Goal: Task Accomplishment & Management: Use online tool/utility

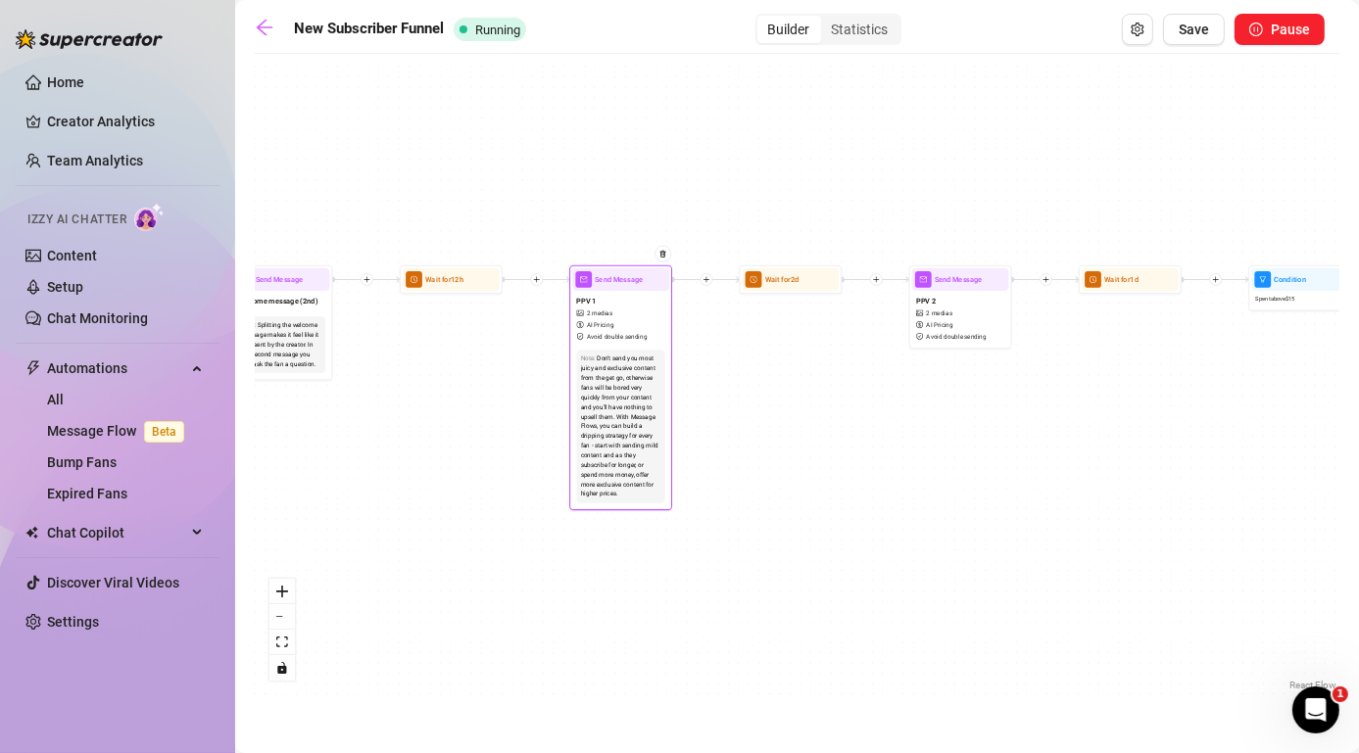
click at [615, 318] on div "PPV 1 2 medias AI Pricing Avoid double sending" at bounding box center [620, 318] width 97 height 55
click at [615, 322] on div "PPV 1 2 medias AI Pricing Avoid double sending" at bounding box center [619, 320] width 97 height 55
click at [610, 301] on div "PPV 1 2 medias AI Pricing Avoid double sending" at bounding box center [619, 320] width 97 height 55
click at [610, 301] on div "PPV 1 2 medias AI Pricing Avoid double sending" at bounding box center [618, 320] width 97 height 55
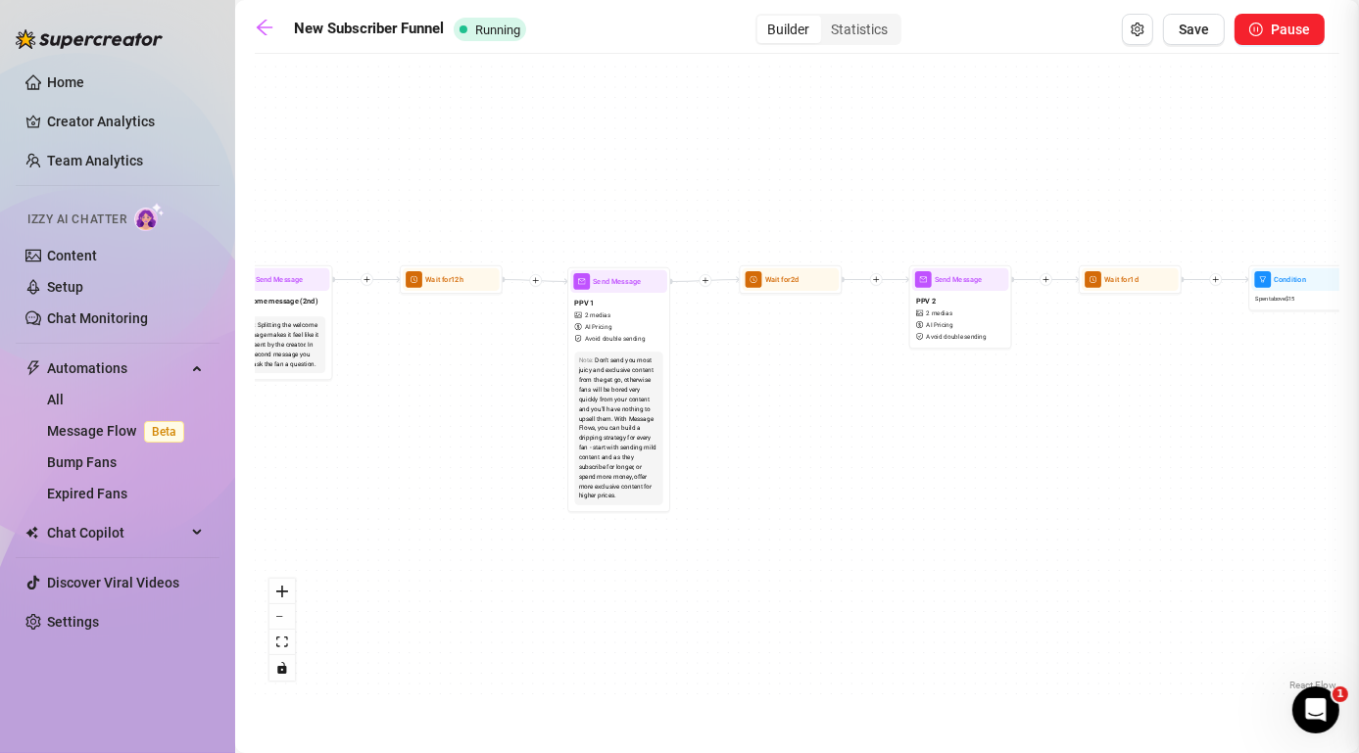
type textarea "Spontaneous B/G vid—I was already naked and taking pictures, so why not let him…"
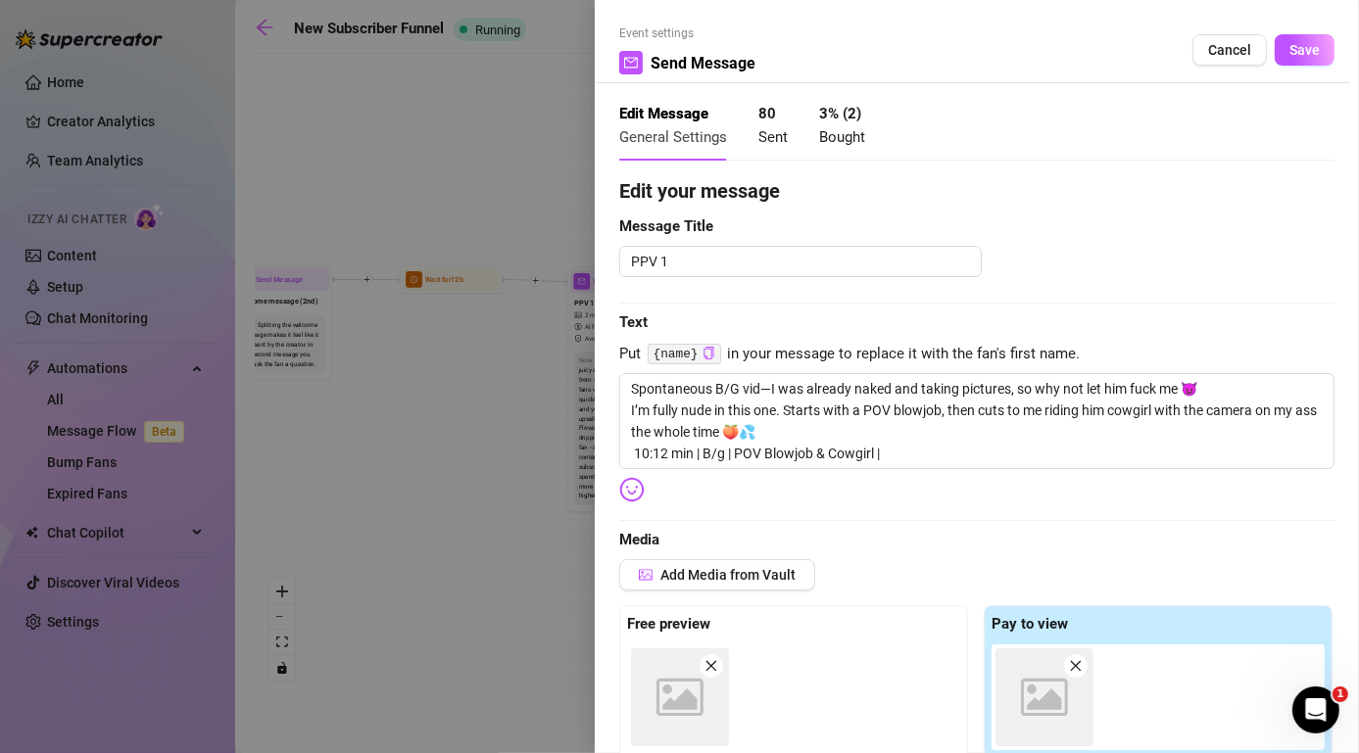
click at [615, 289] on div "Event settings Send Message Cancel Save Edit Message General Settings 80 Sent 3…" at bounding box center [977, 376] width 764 height 753
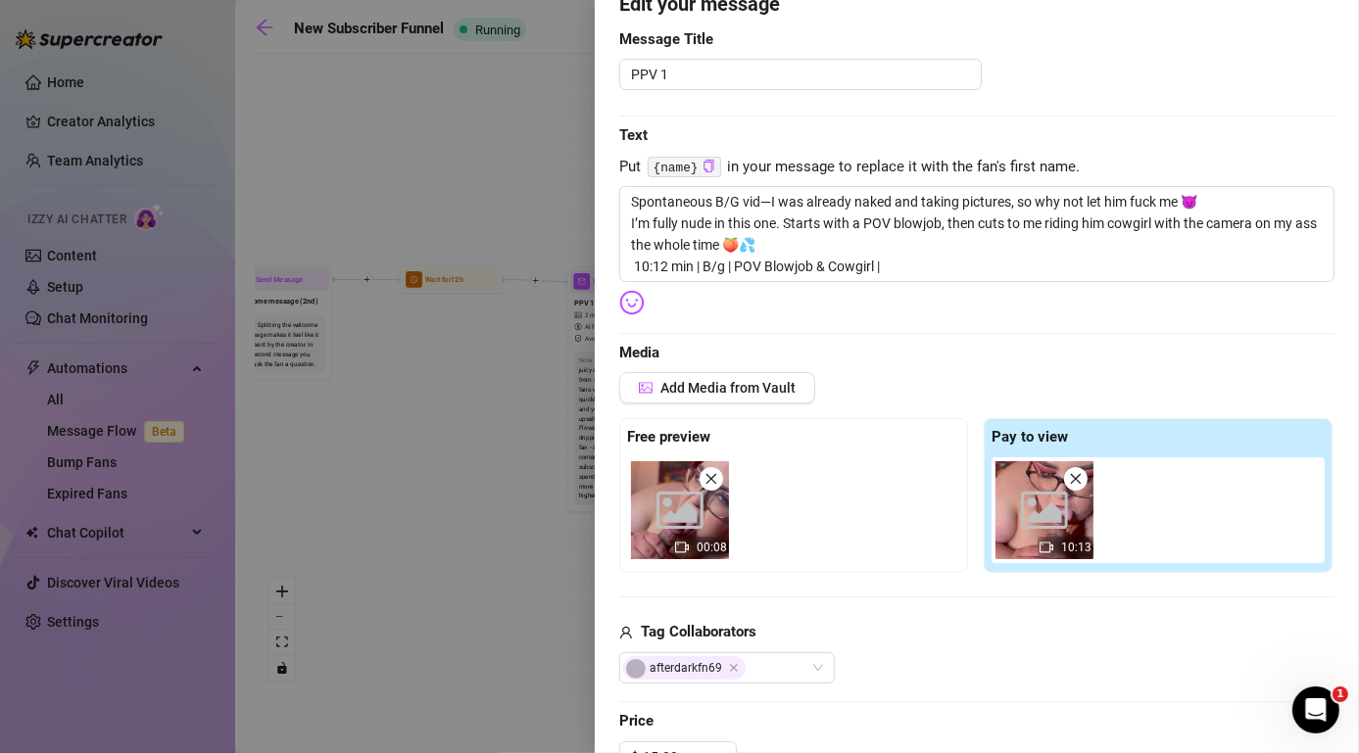
scroll to position [196, 0]
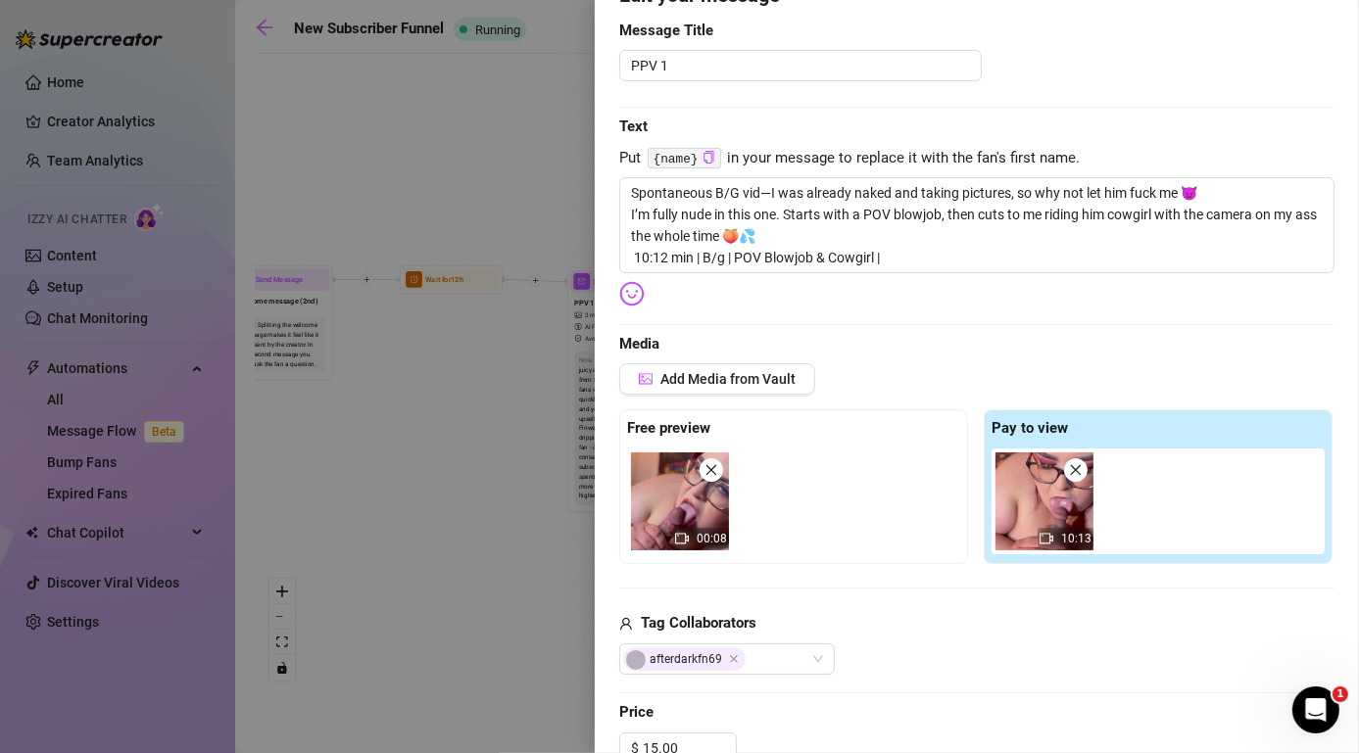
click at [457, 474] on div at bounding box center [679, 376] width 1359 height 753
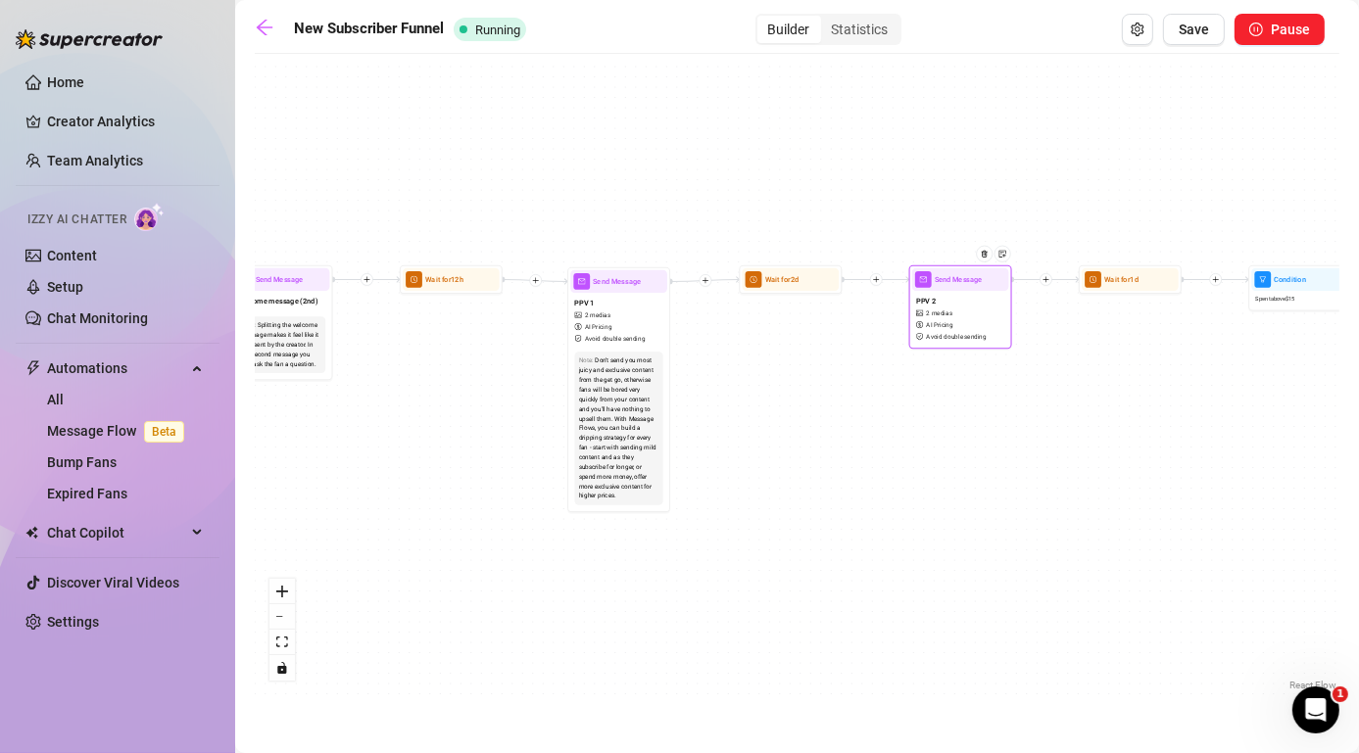
click at [953, 290] on div "Send Message" at bounding box center [960, 279] width 97 height 23
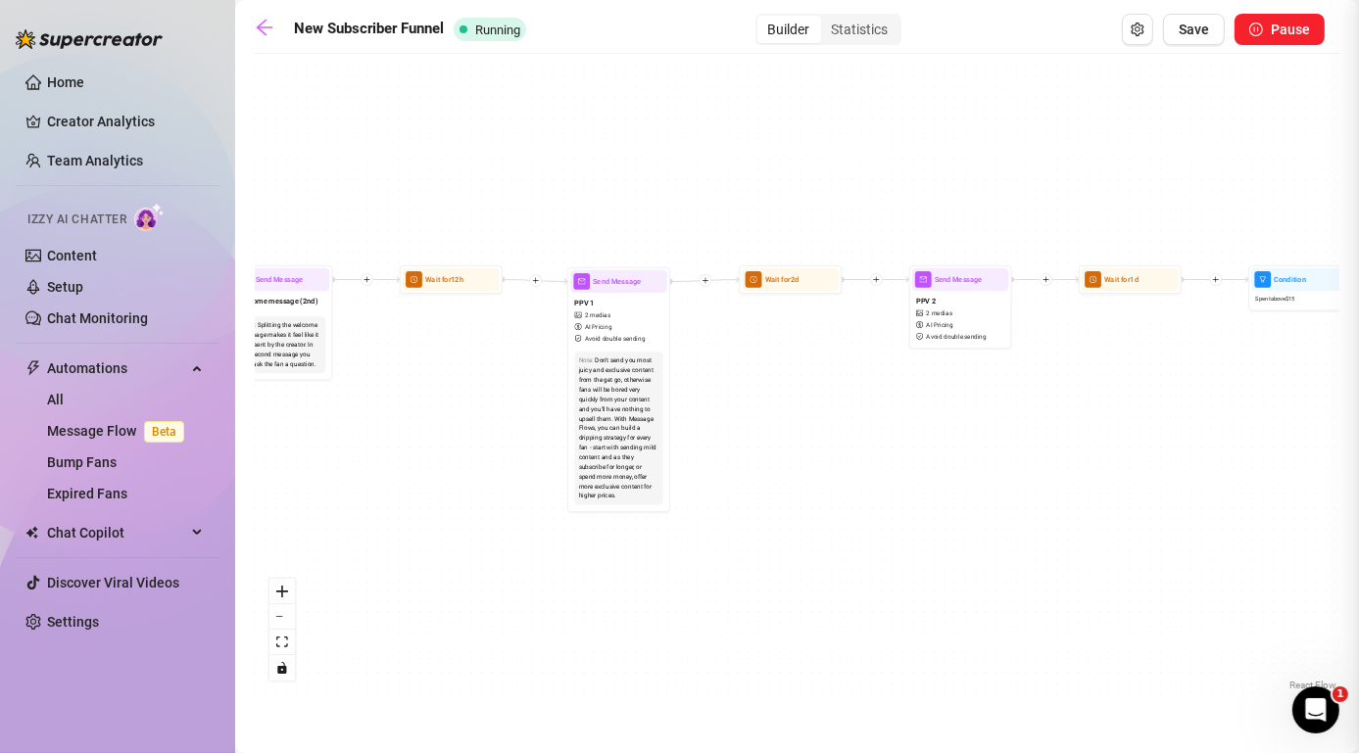
type textarea "Pink lingerie, tit play, slow ass shake… then I go all in with my magic wand. I…"
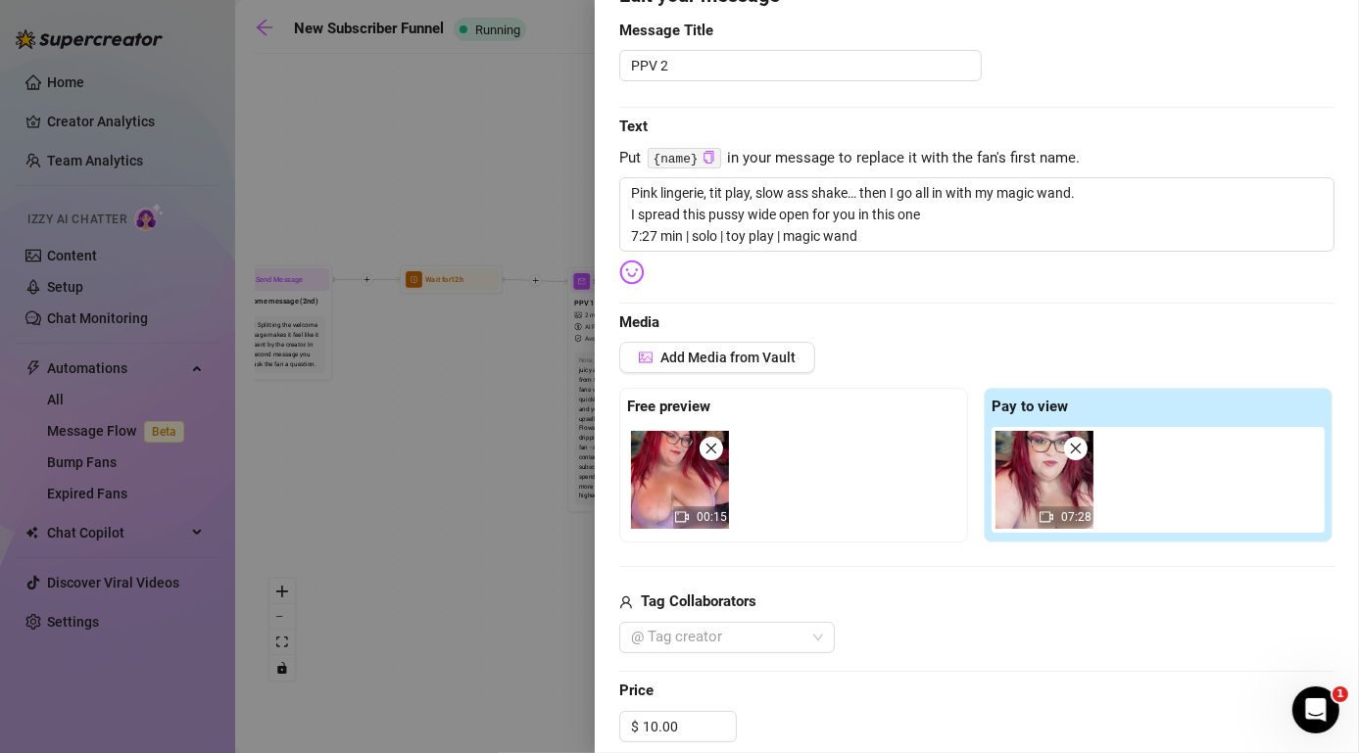
drag, startPoint x: 412, startPoint y: 455, endPoint x: 403, endPoint y: 446, distance: 13.2
click at [409, 447] on div at bounding box center [679, 376] width 1359 height 753
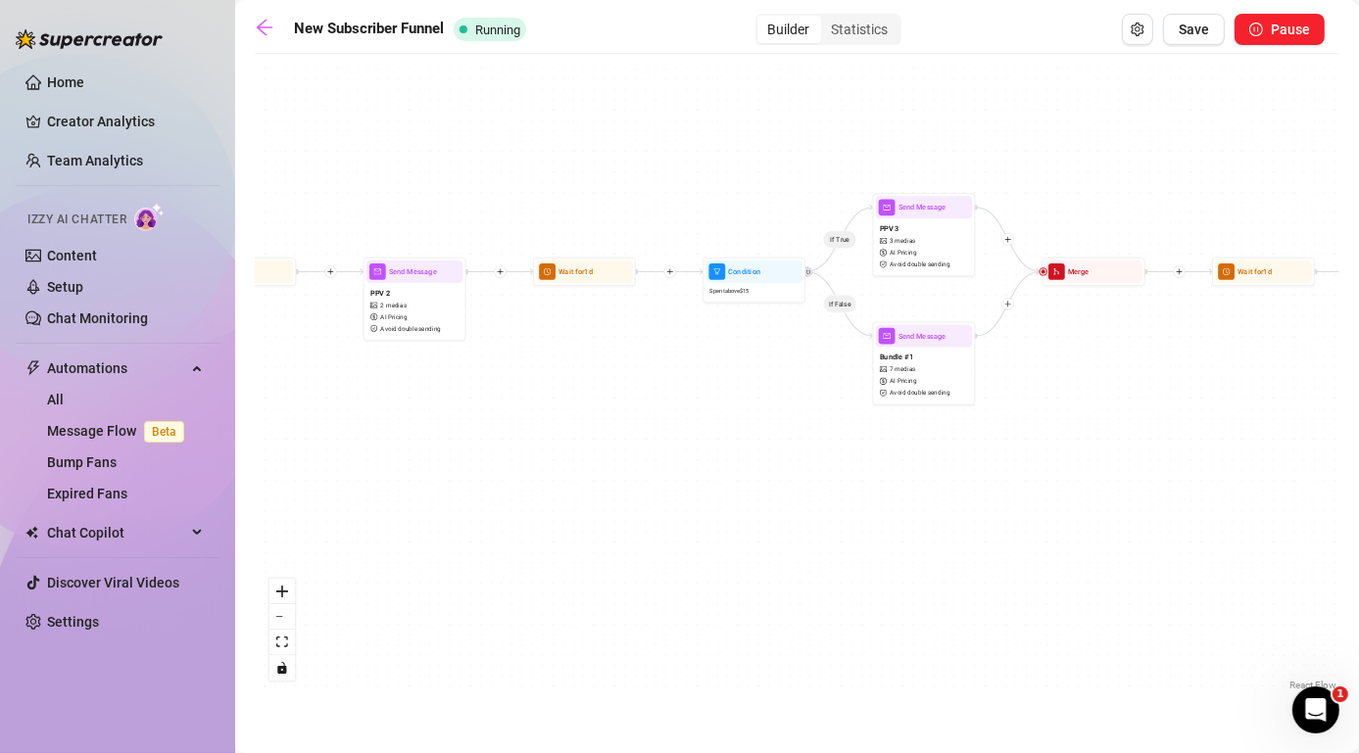
drag, startPoint x: 1105, startPoint y: 421, endPoint x: 541, endPoint y: 410, distance: 564.3
click at [541, 410] on div "If True If False Condition Spent above $ 35 If False If True Wait for 1d Send M…" at bounding box center [797, 380] width 1084 height 632
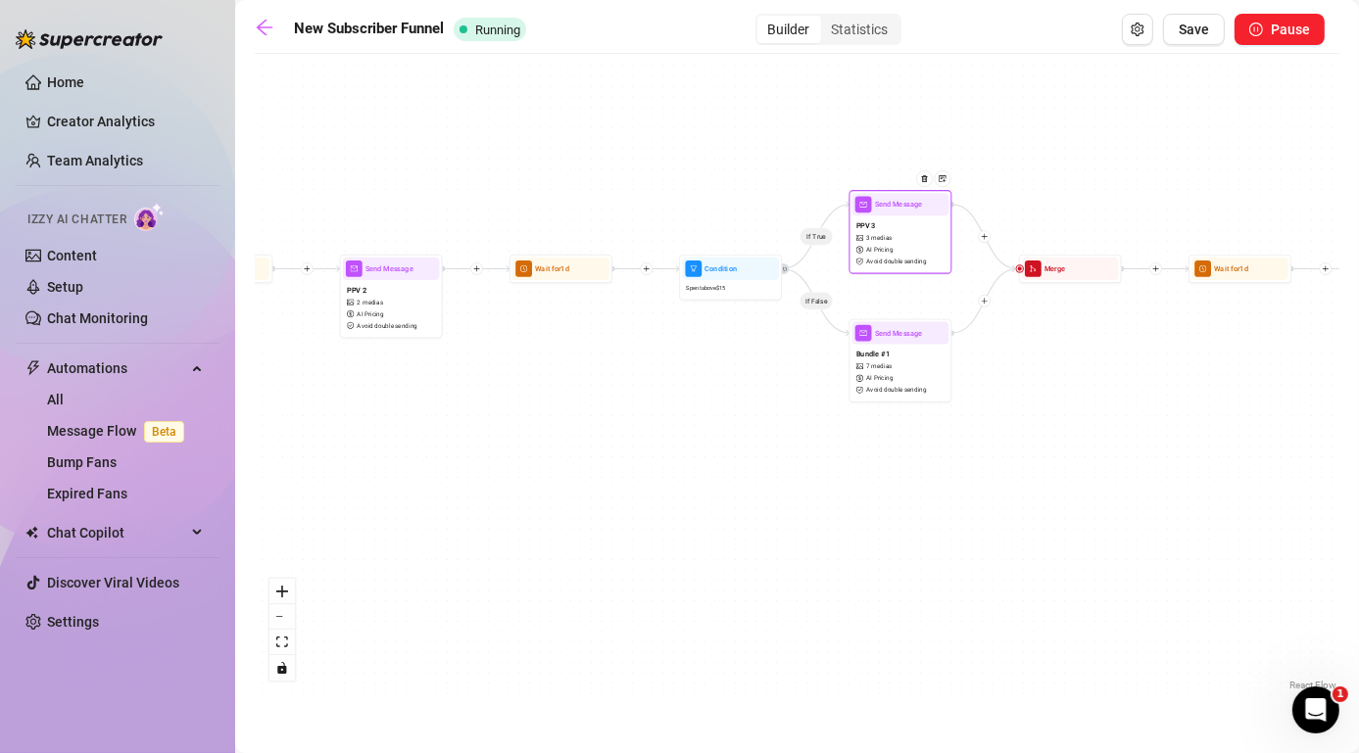
click at [902, 218] on div "PPV 3 3 medias AI Pricing Avoid double sending" at bounding box center [900, 243] width 97 height 55
type textarea "Watch me suck some cock in this 6min POV BJ video"
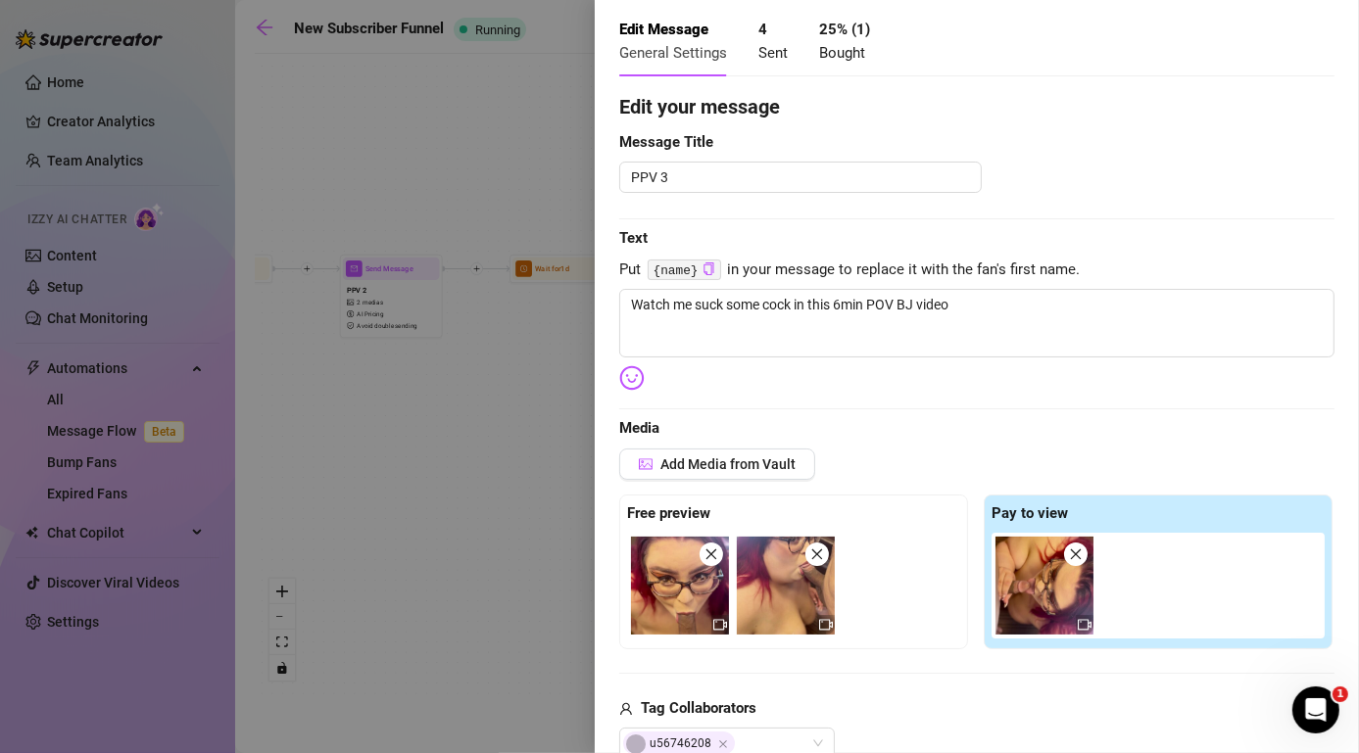
scroll to position [98, 0]
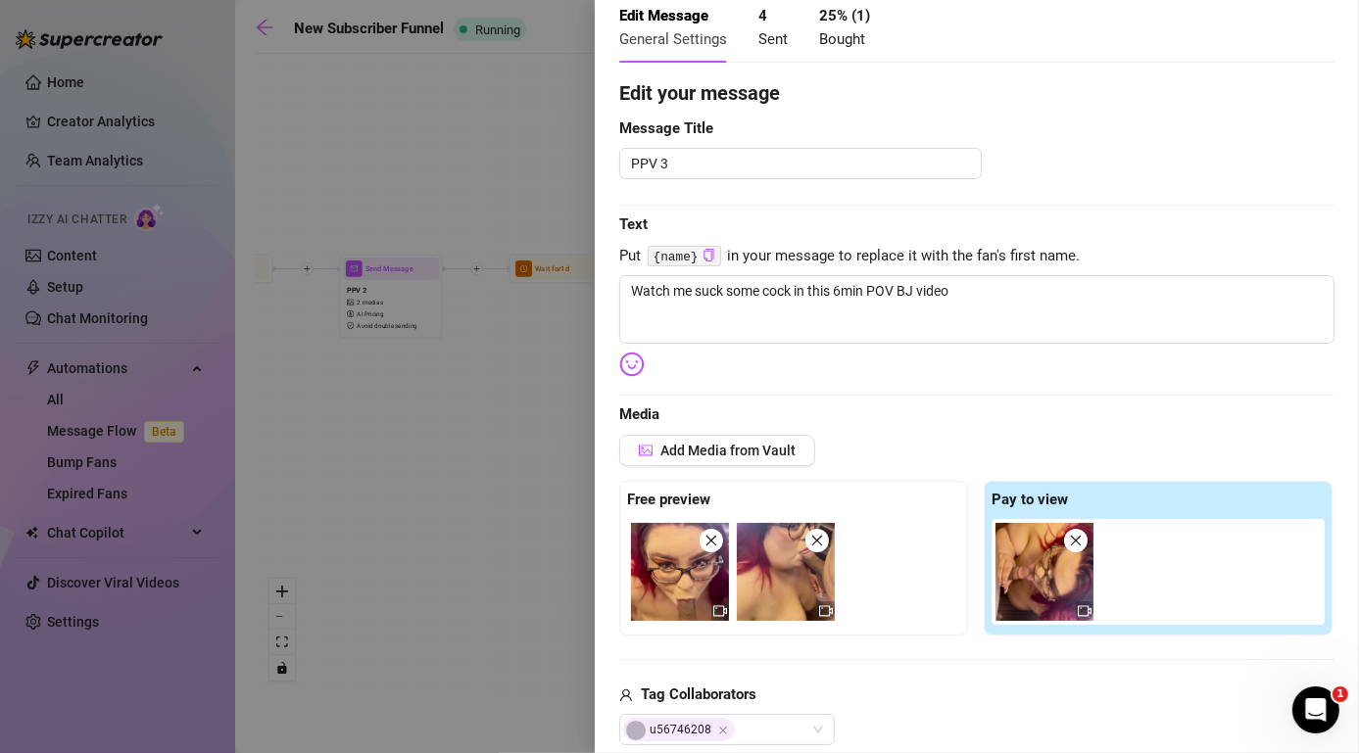
click at [541, 564] on div at bounding box center [679, 376] width 1359 height 753
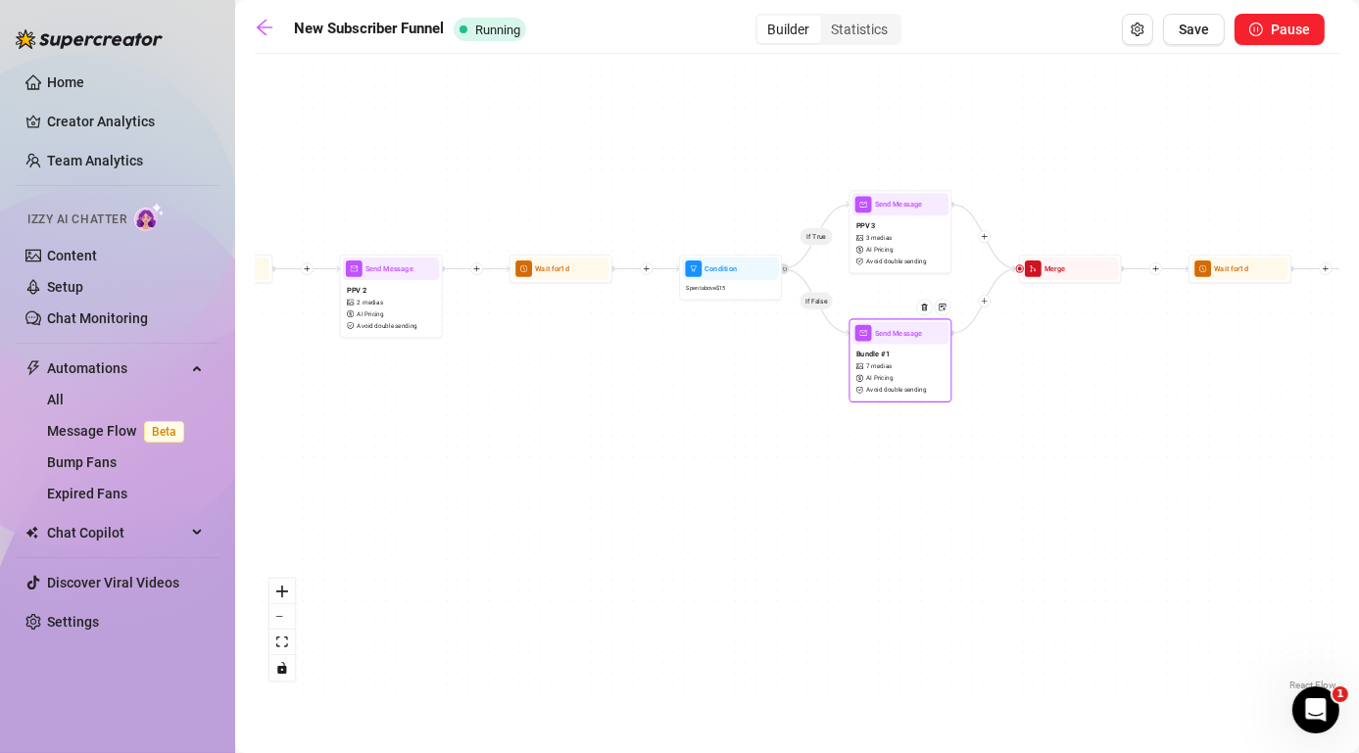
click at [903, 346] on div "Bundle #1 7 medias AI Pricing Avoid double sending" at bounding box center [900, 372] width 97 height 55
type textarea "I put together a juicy little bundle just for you {name}. 👀 It’s packed with so…"
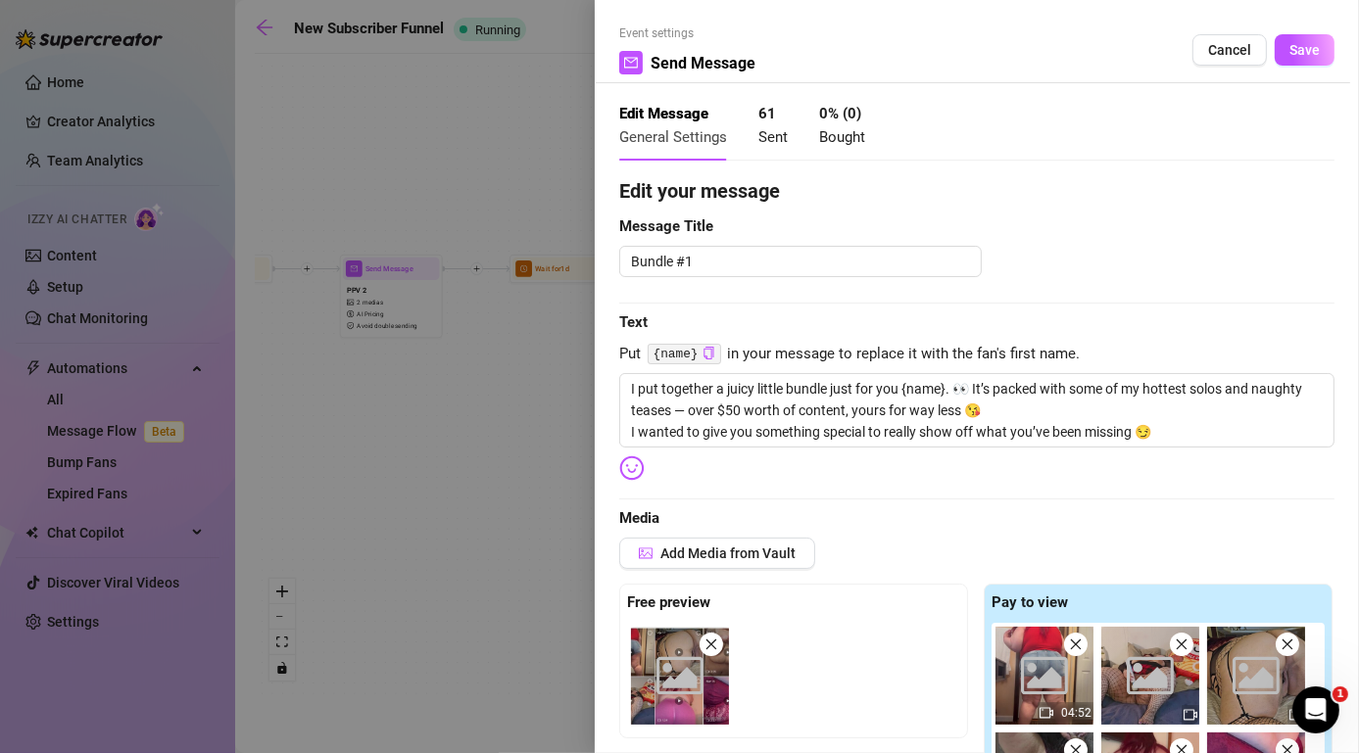
click at [485, 519] on div at bounding box center [679, 376] width 1359 height 753
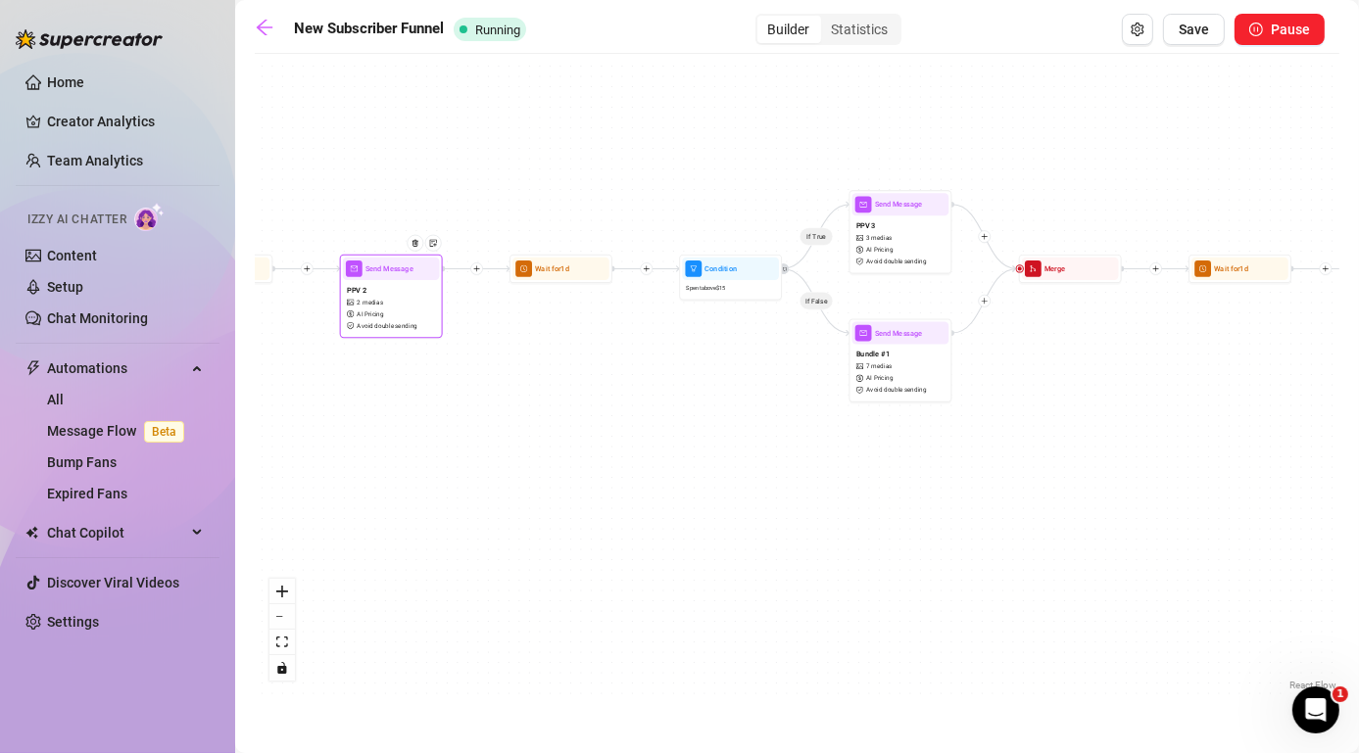
click at [408, 272] on div at bounding box center [419, 250] width 45 height 53
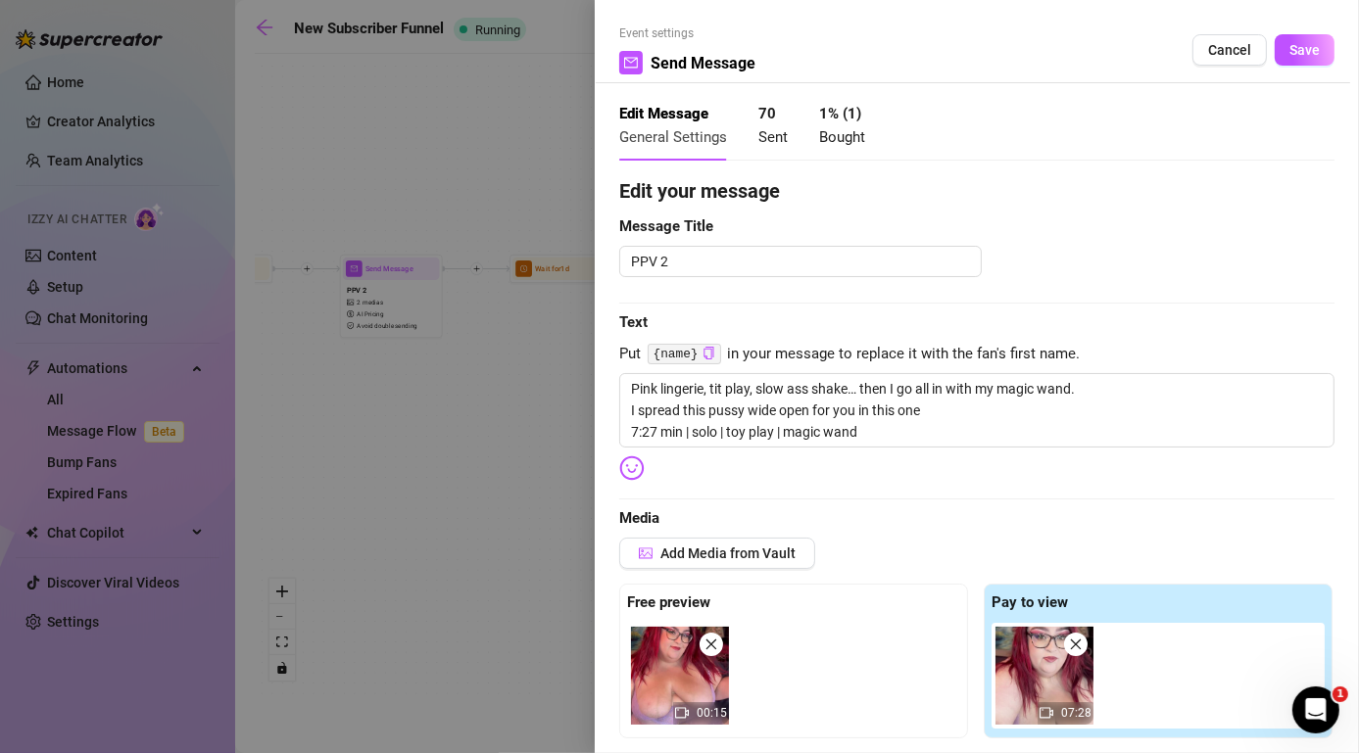
type textarea "Pink lingerie, tit play, slow ass shake… then I go all in with my magic wand. I…"
click at [503, 449] on div at bounding box center [679, 376] width 1359 height 753
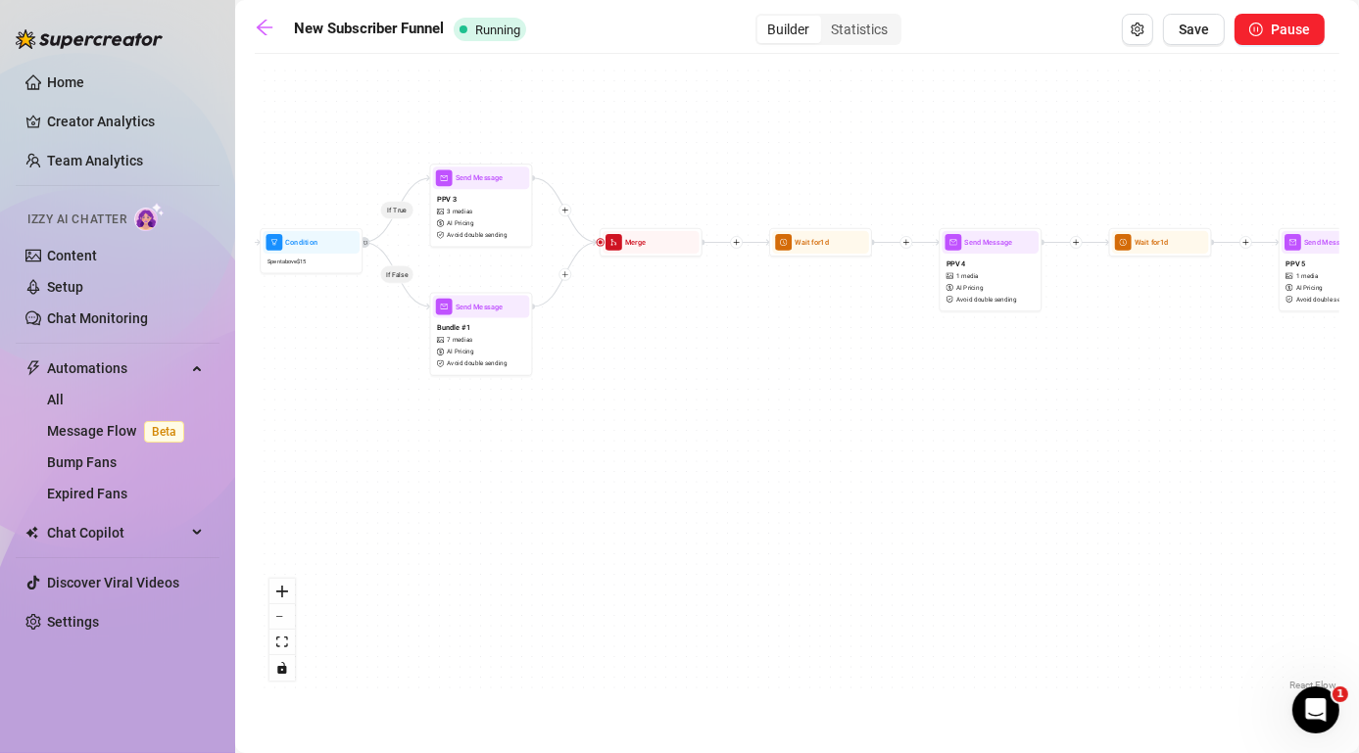
drag, startPoint x: 1146, startPoint y: 532, endPoint x: 720, endPoint y: 507, distance: 426.8
click at [722, 507] on div "If True If False Condition Spent above $ 35 If False If True Wait for 1d Send M…" at bounding box center [797, 380] width 1084 height 632
click at [989, 268] on div "PPV 4 1 media AI Pricing Avoid double sending" at bounding box center [984, 283] width 97 height 55
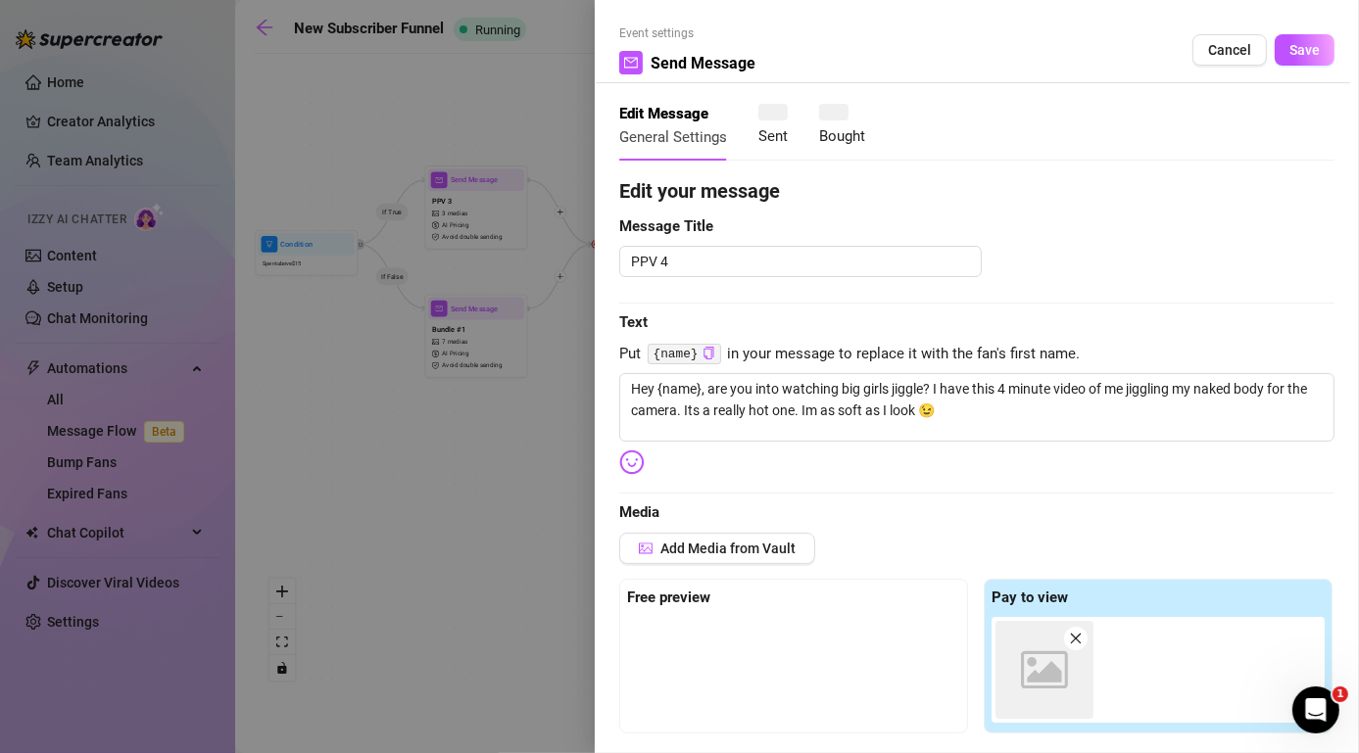
type textarea "Hey {name}, are you into watching big girls jiggle? I have this 4 minute video …"
click at [455, 525] on div at bounding box center [679, 376] width 1359 height 753
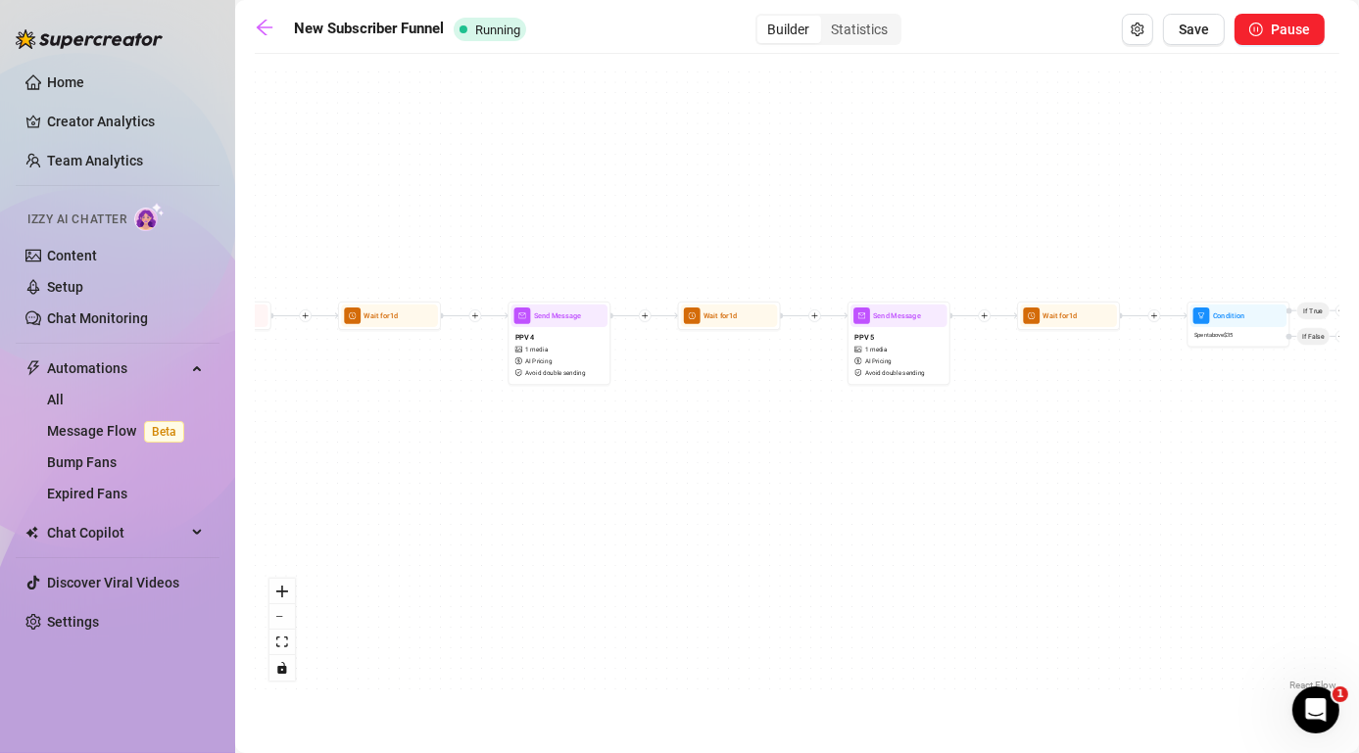
drag, startPoint x: 1116, startPoint y: 457, endPoint x: 690, endPoint y: 529, distance: 432.1
click at [690, 529] on div "If True If False Condition Spent above $ 35 If False If True Wait for 1d Send M…" at bounding box center [797, 380] width 1084 height 632
click at [898, 327] on div "PPV 5 1 media AI Pricing Avoid double sending" at bounding box center [898, 354] width 97 height 55
type textarea "Hey bby, I was feeling horny and decided to record myself playing. I dressed up…"
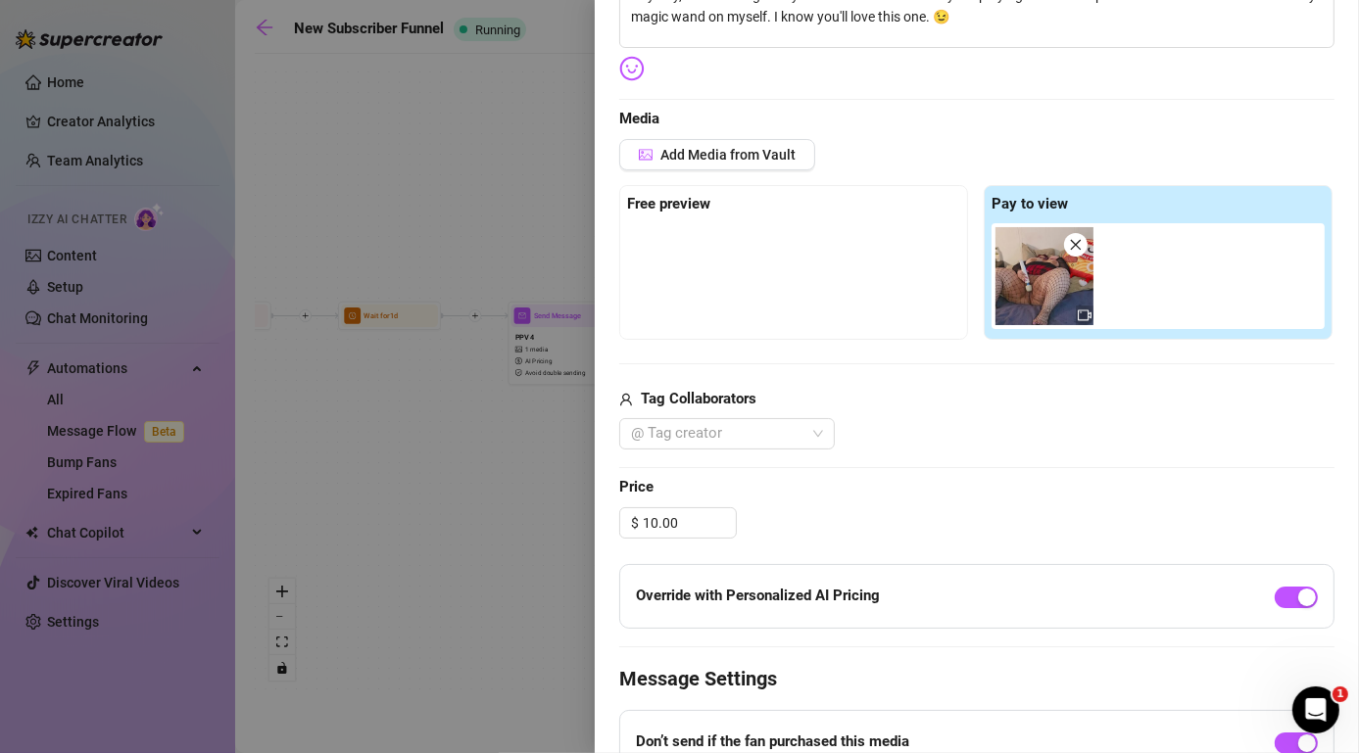
scroll to position [490, 0]
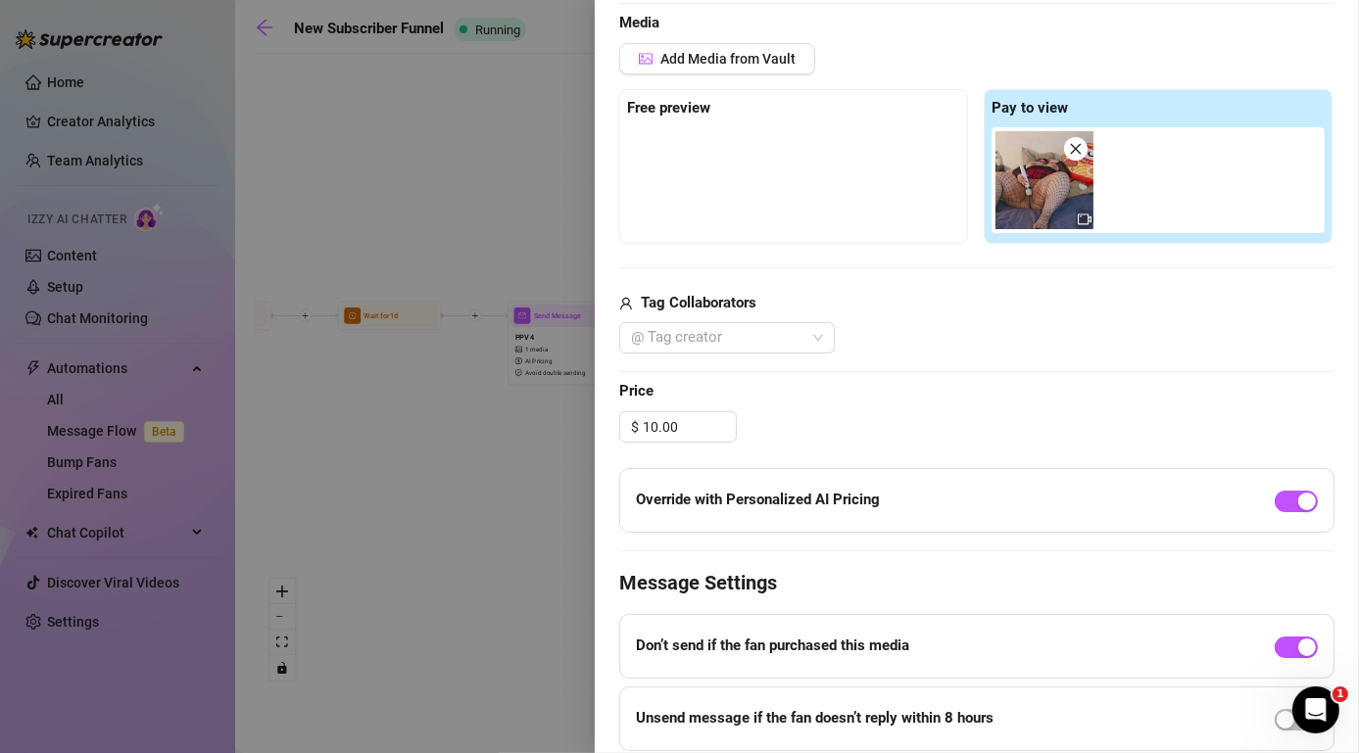
click at [501, 515] on div at bounding box center [679, 376] width 1359 height 753
